Goal: Check status

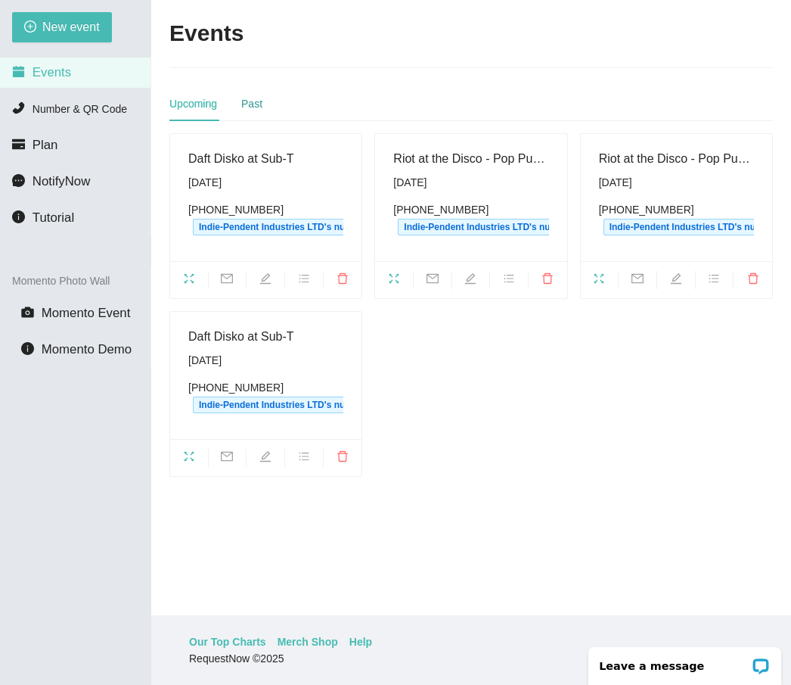
click at [253, 103] on div "Past" at bounding box center [251, 103] width 21 height 17
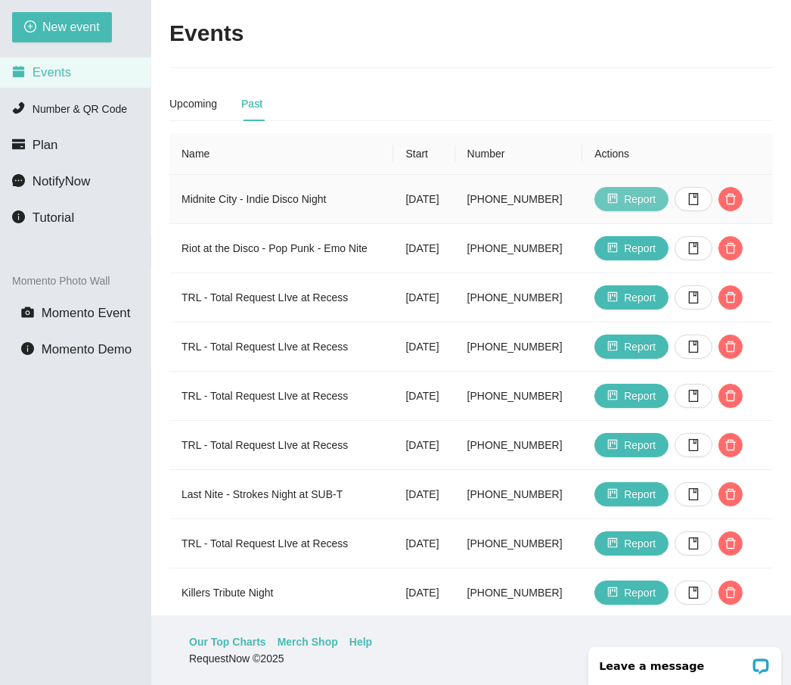
click at [656, 194] on span "Report" at bounding box center [640, 199] width 32 height 17
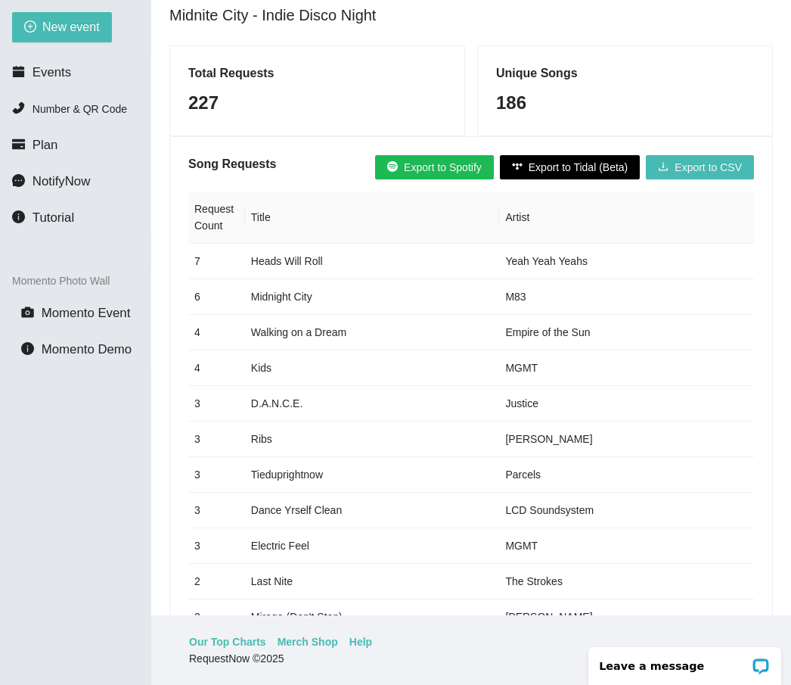
scroll to position [115, 0]
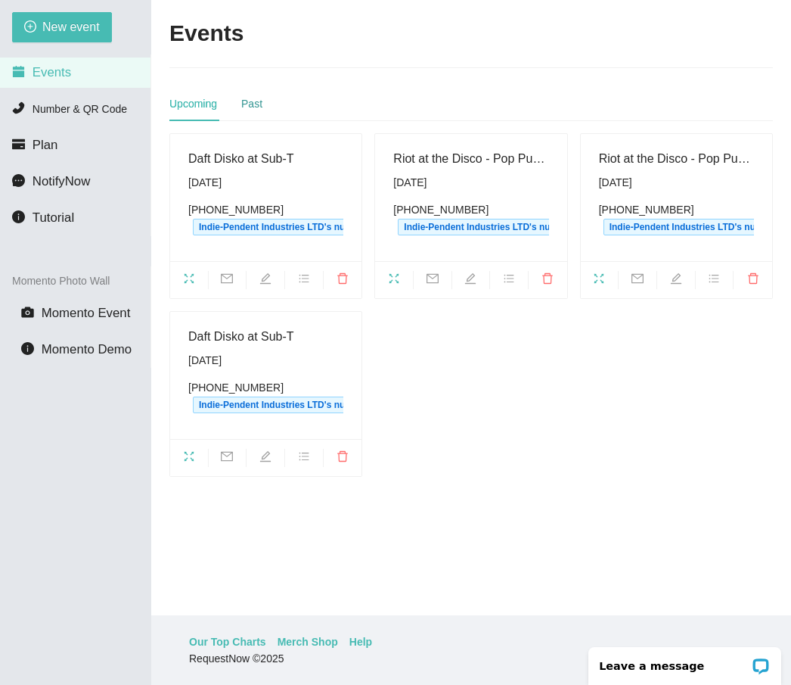
click at [259, 104] on div "Past" at bounding box center [251, 103] width 21 height 17
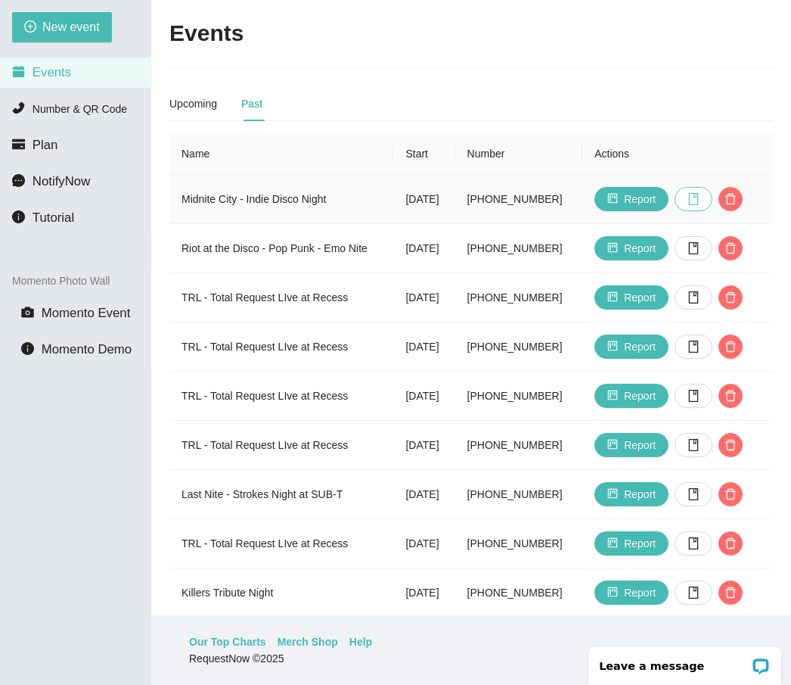
click at [700, 198] on icon "book" at bounding box center [694, 199] width 12 height 12
